Goal: Information Seeking & Learning: Check status

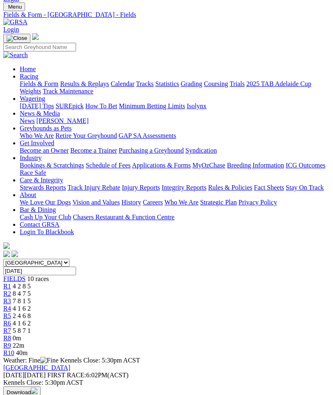
scroll to position [0, 12]
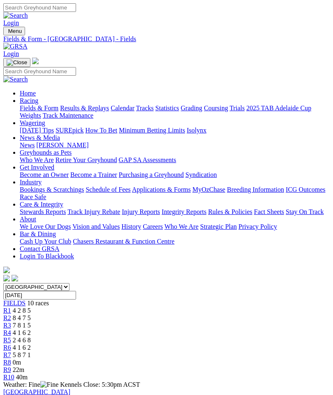
click at [7, 33] on img "Toggle navigation" at bounding box center [7, 33] width 0 height 0
click at [74, 111] on link "Results & Replays" at bounding box center [84, 107] width 49 height 7
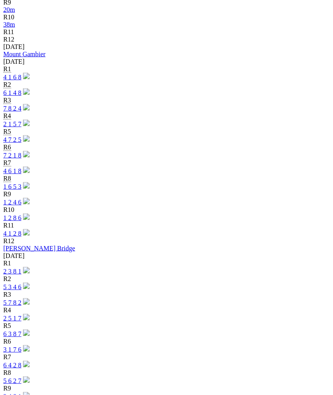
scroll to position [559, 0]
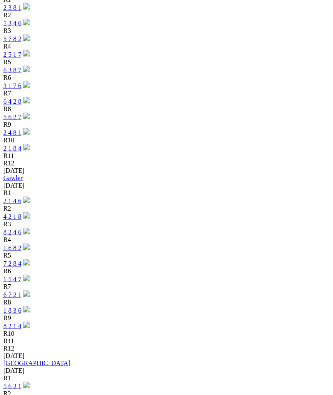
scroll to position [822, 0]
click at [21, 382] on link "5 6 3 1" at bounding box center [12, 385] width 18 height 7
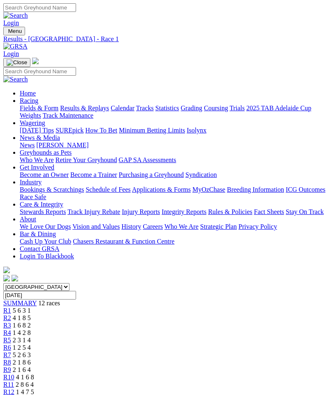
click at [28, 300] on span "SUMMARY" at bounding box center [19, 303] width 33 height 7
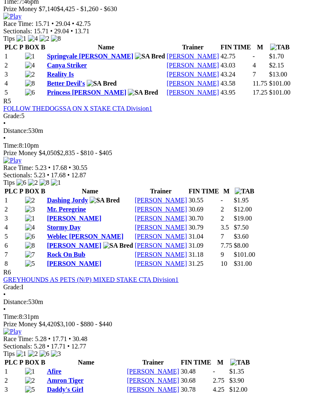
scroll to position [956, 0]
